Goal: Information Seeking & Learning: Learn about a topic

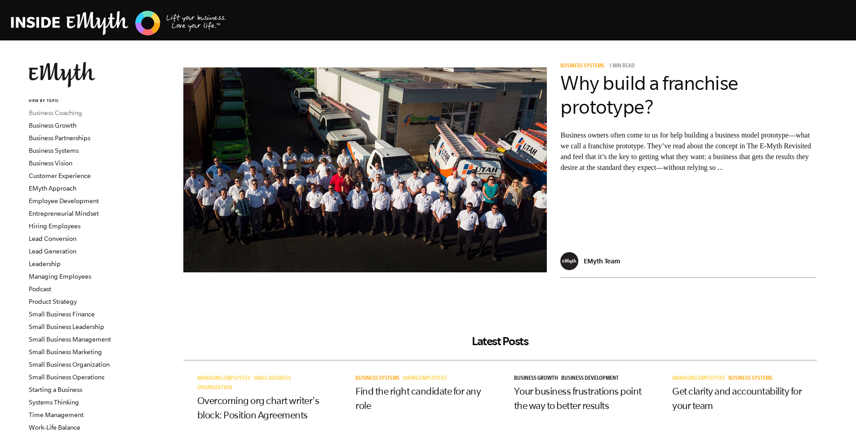
click at [52, 113] on link "Business Coaching" at bounding box center [56, 112] width 54 height 7
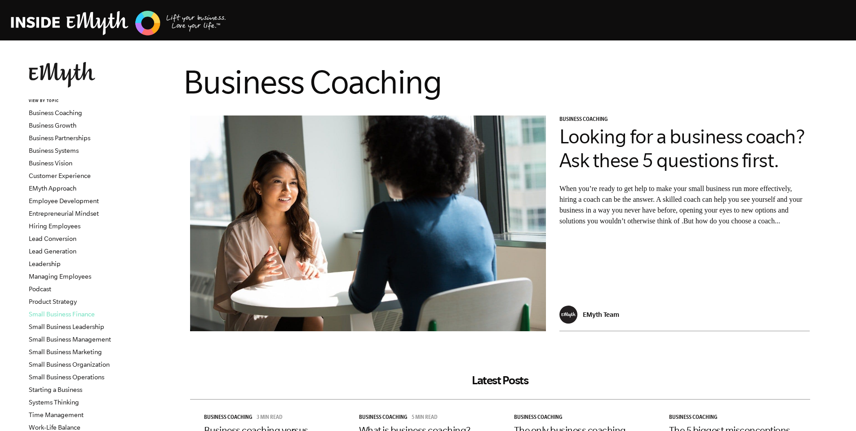
click at [63, 312] on link "Small Business Finance" at bounding box center [62, 314] width 66 height 7
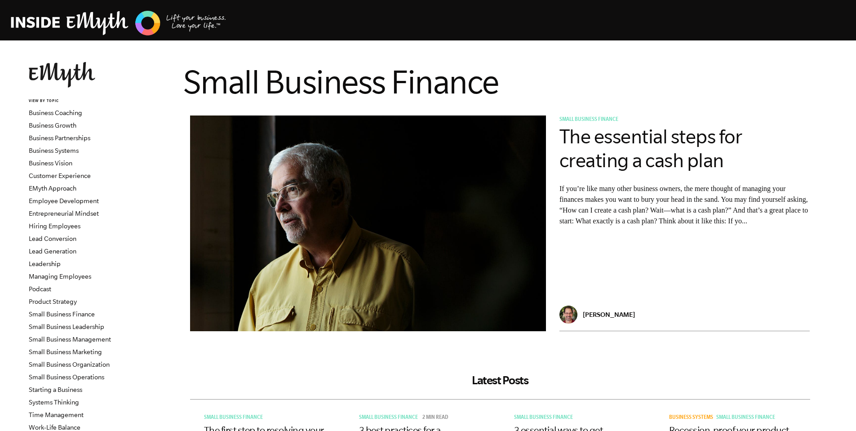
click at [65, 66] on img at bounding box center [62, 75] width 67 height 26
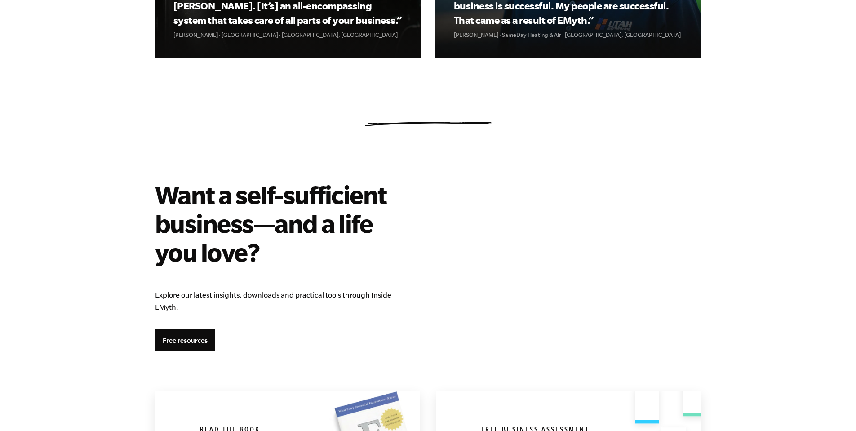
scroll to position [1412, 0]
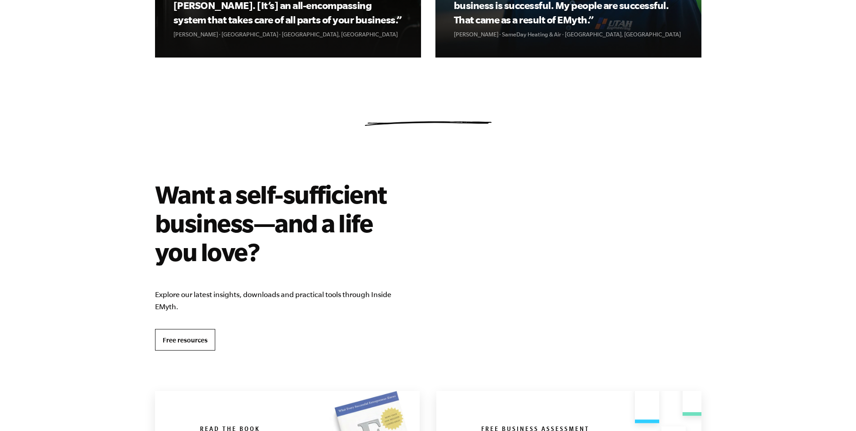
click at [176, 333] on link "Free resources" at bounding box center [185, 340] width 60 height 22
